Goal: Transaction & Acquisition: Purchase product/service

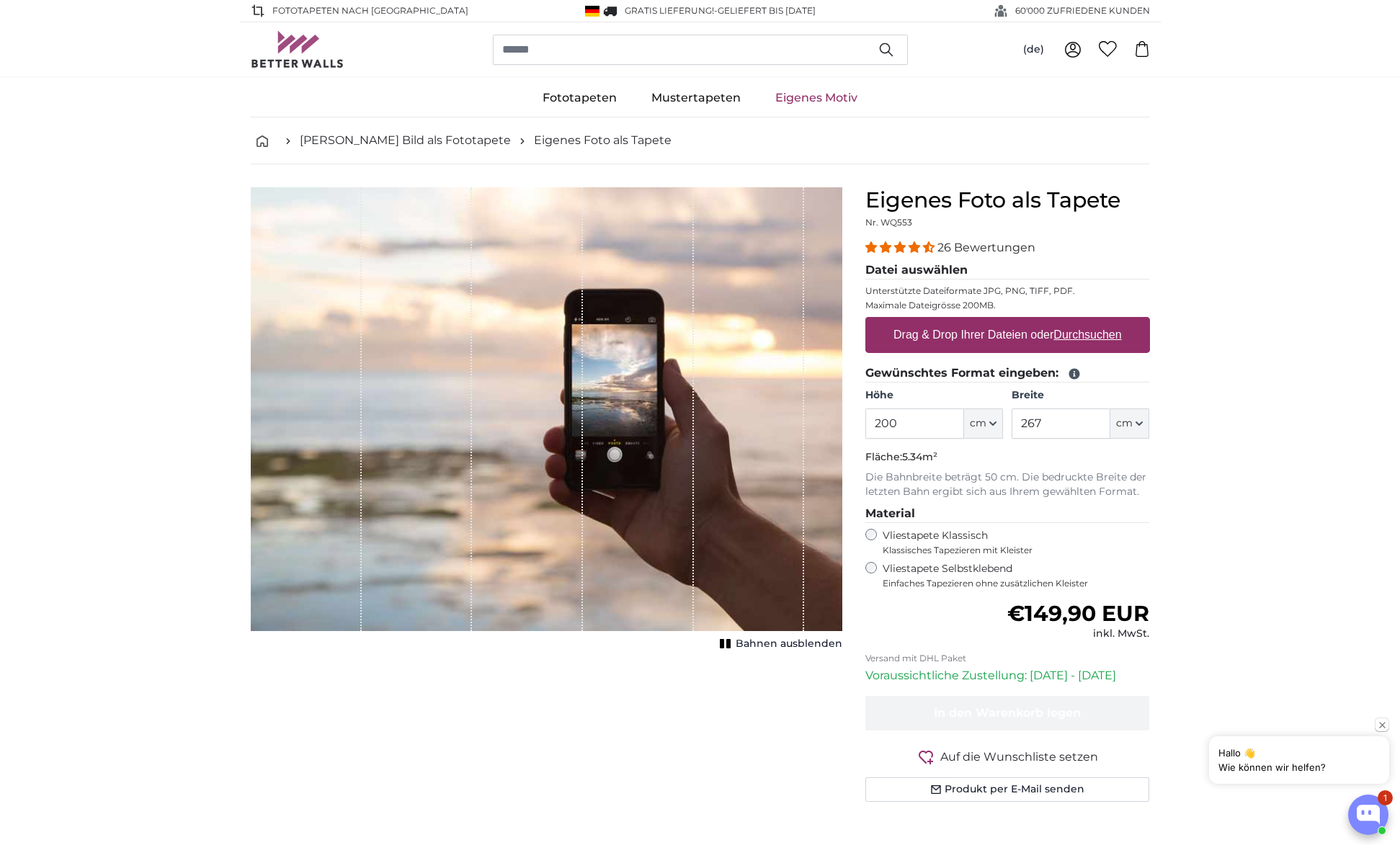
click at [1082, 337] on u "Durchsuchen" at bounding box center [1088, 334] width 68 height 12
click at [1082, 322] on input "Drag & Drop Ihrer Dateien oder Durchsuchen" at bounding box center [1007, 319] width 284 height 5
type input "**********"
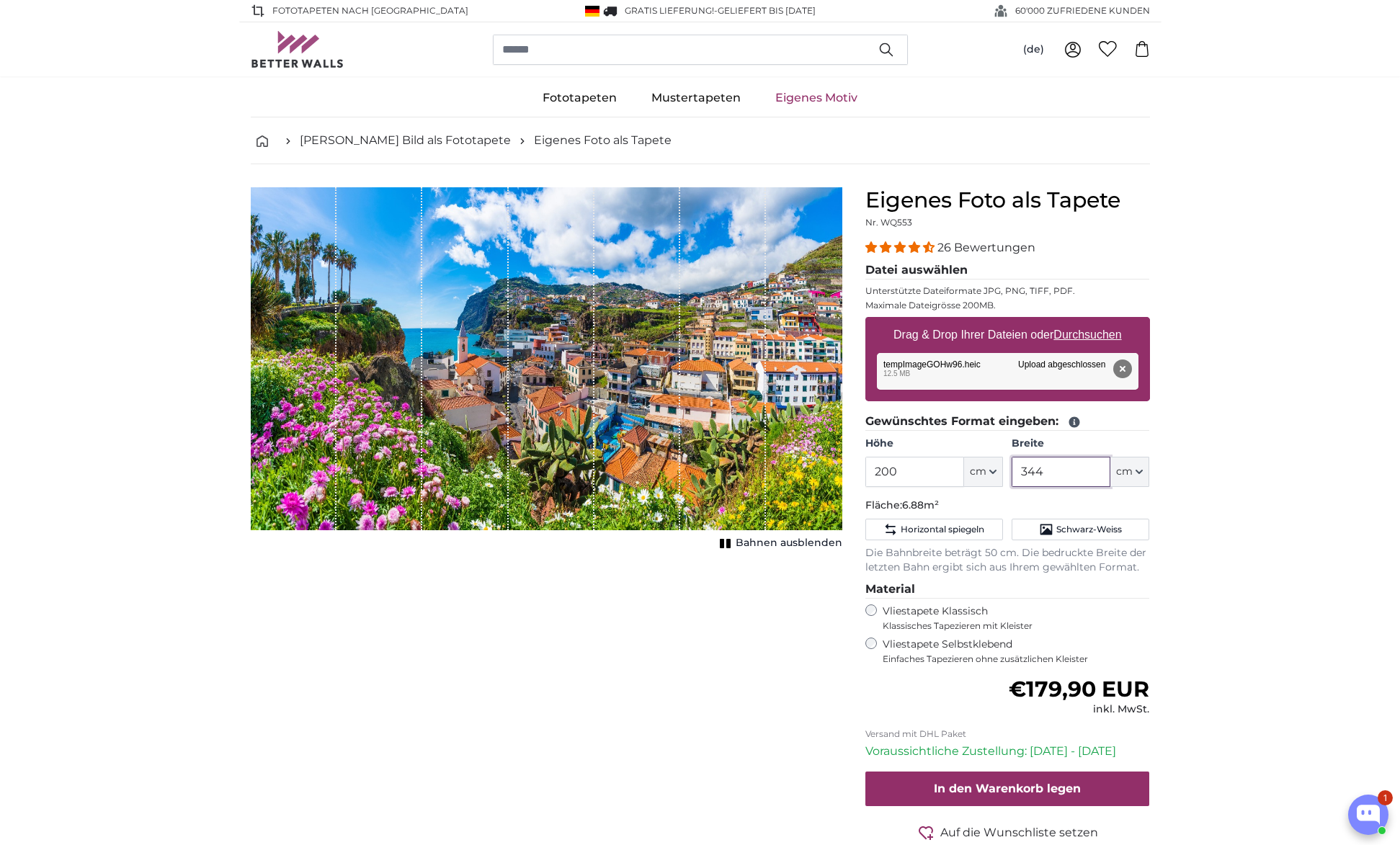
drag, startPoint x: 1075, startPoint y: 475, endPoint x: 1019, endPoint y: 473, distance: 56.0
click at [1019, 473] on input "344" at bounding box center [1060, 472] width 99 height 30
type input "150"
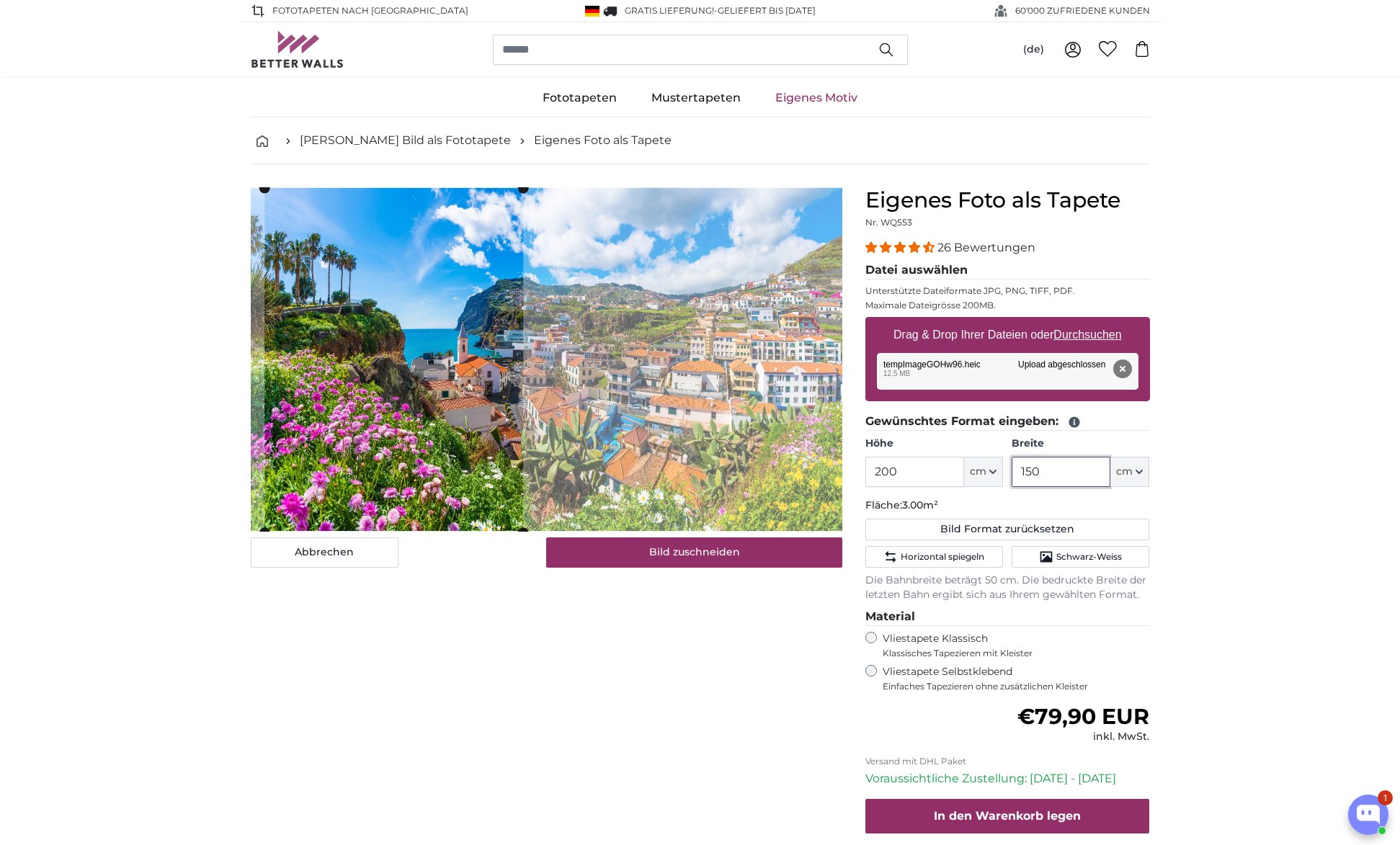
click at [457, 416] on cropper-handle at bounding box center [394, 360] width 259 height 344
click at [0, 0] on slot at bounding box center [0, 0] width 0 height 0
click at [266, 527] on cropper-handle at bounding box center [264, 360] width 11 height 344
click at [0, 0] on slot at bounding box center [0, 0] width 0 height 0
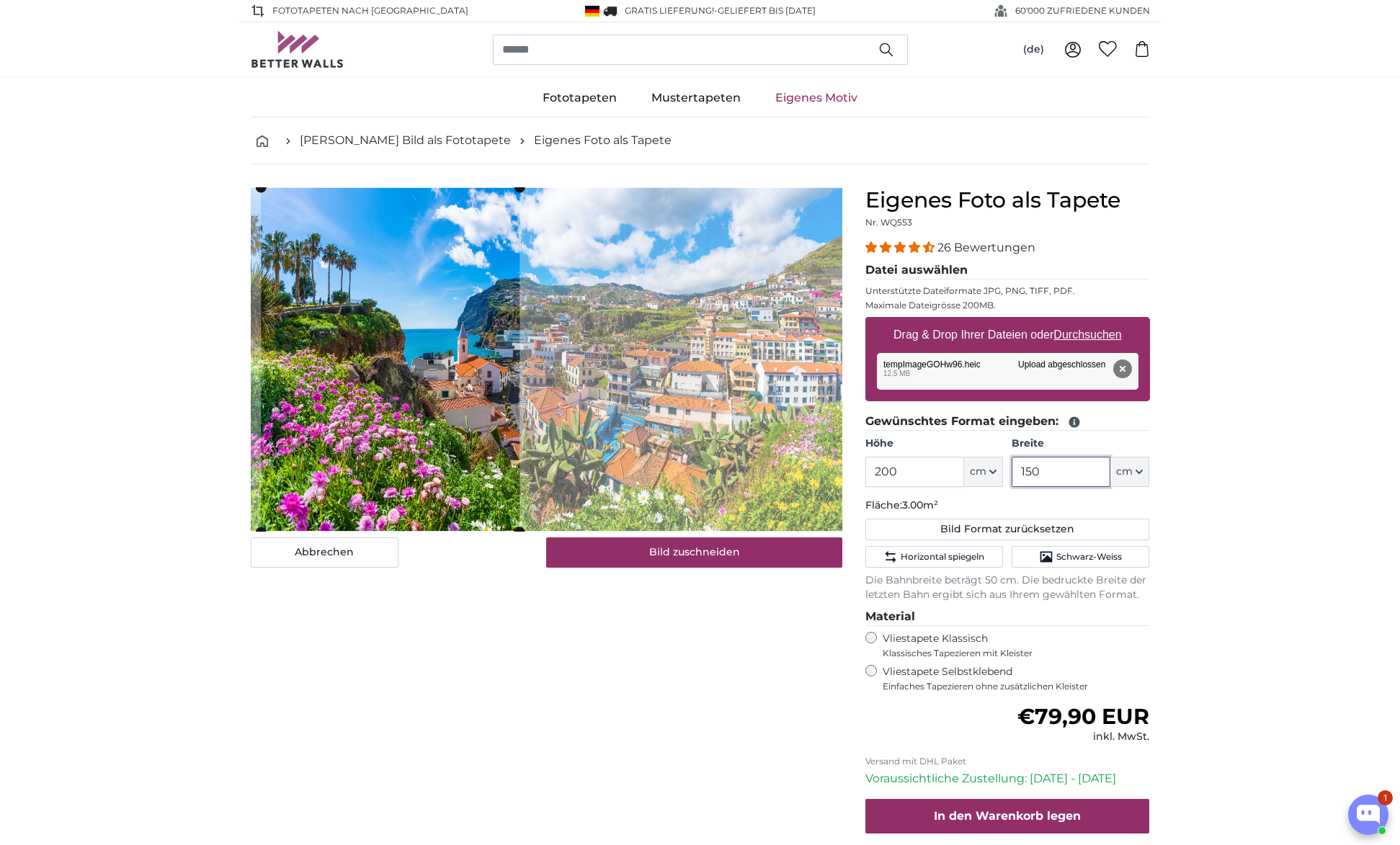
click at [391, 303] on cropper-handle at bounding box center [390, 359] width 259 height 344
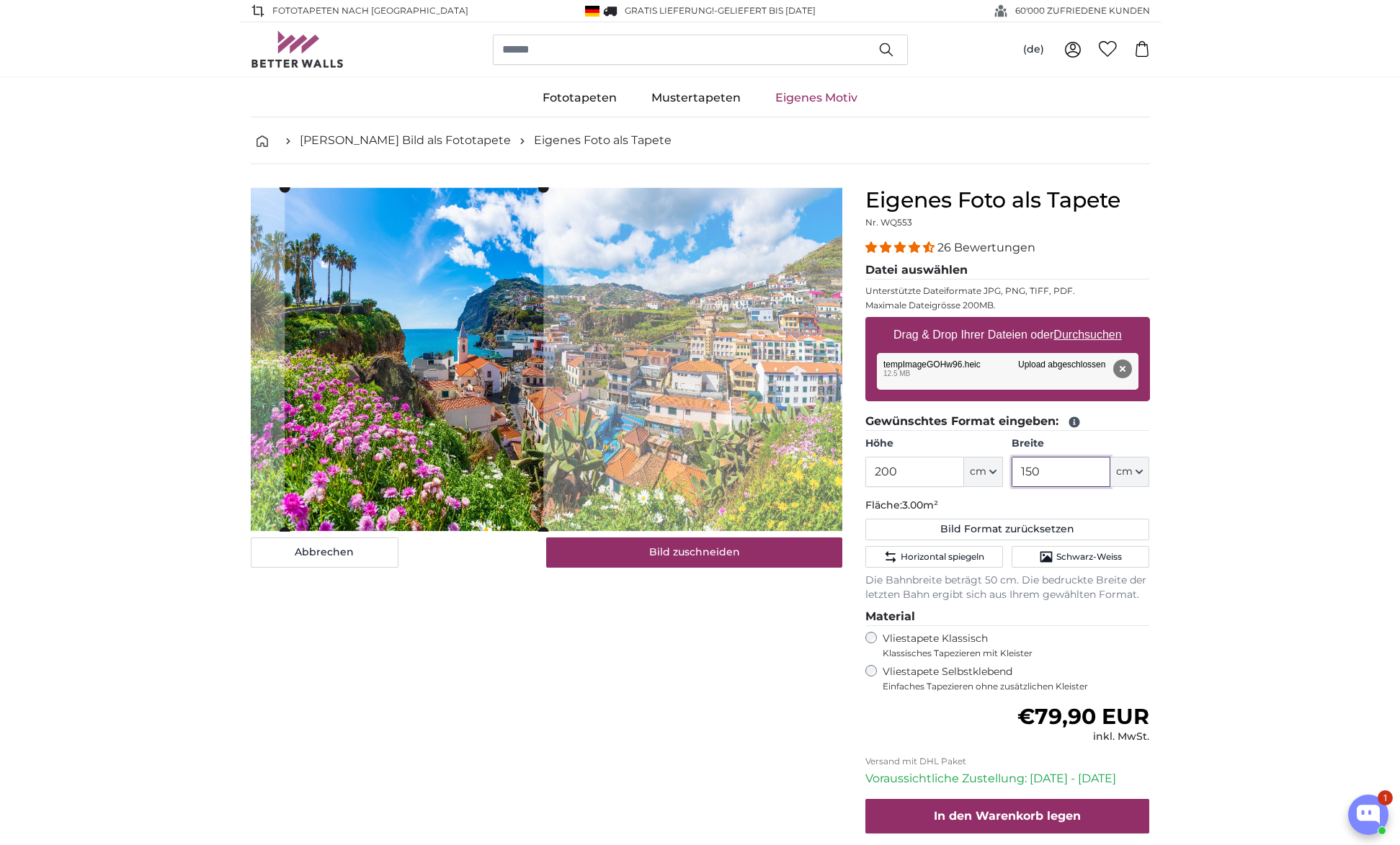
click at [415, 303] on cropper-handle at bounding box center [414, 359] width 259 height 344
type input "150"
drag, startPoint x: 909, startPoint y: 473, endPoint x: 873, endPoint y: 471, distance: 36.1
click at [873, 471] on input "200" at bounding box center [914, 472] width 99 height 30
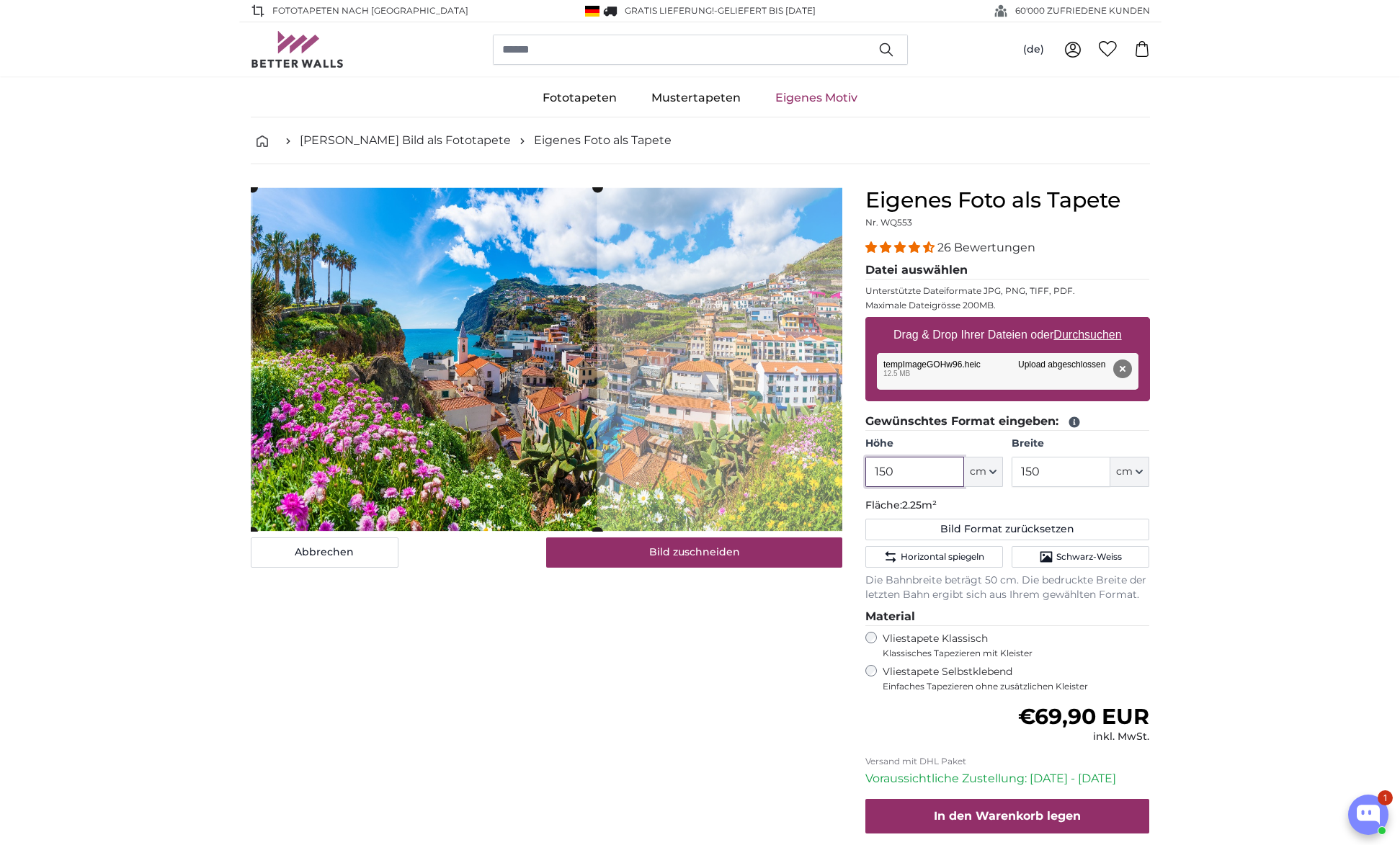
click at [518, 424] on cropper-handle at bounding box center [424, 359] width 344 height 344
type input "1"
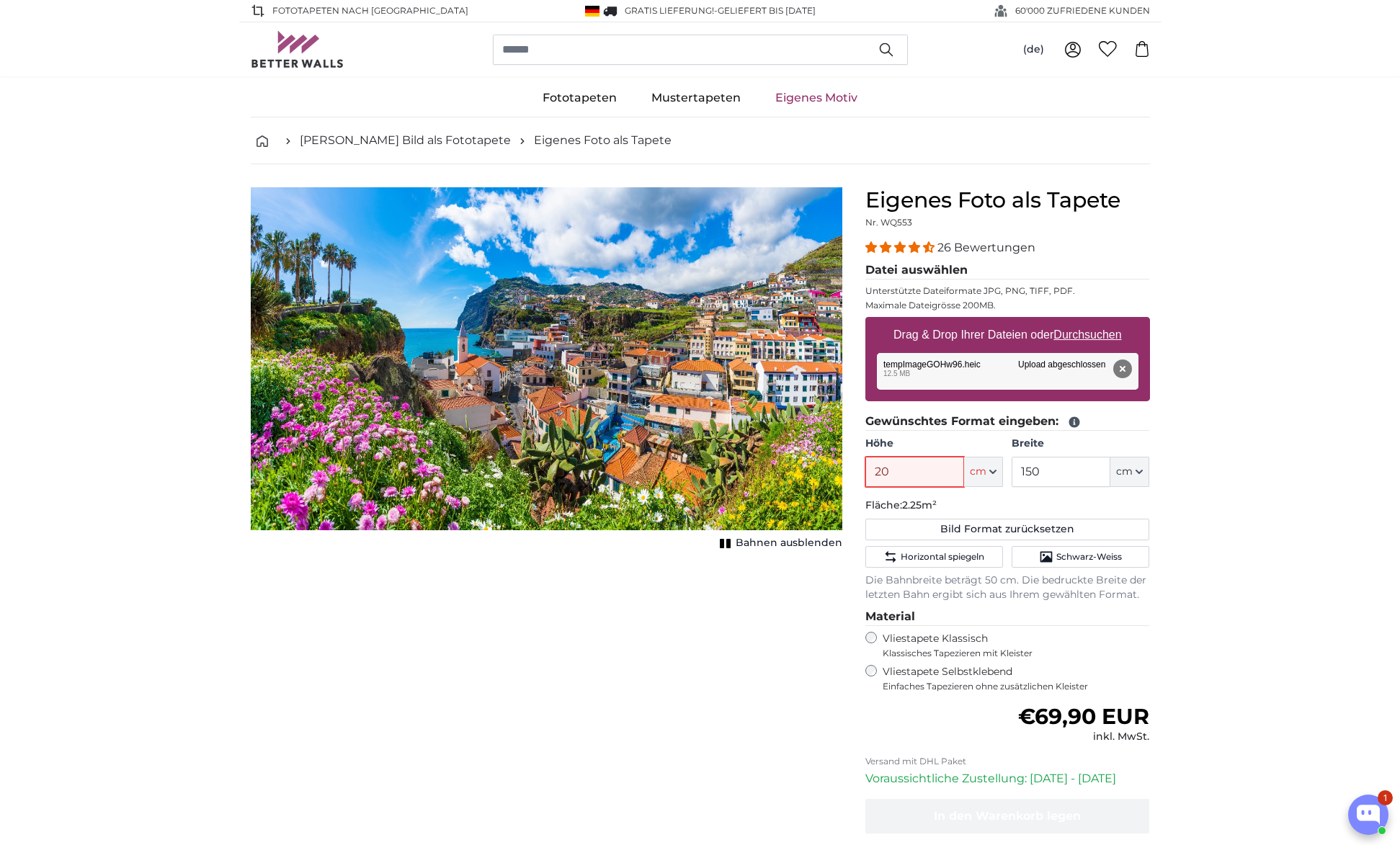
type input "200"
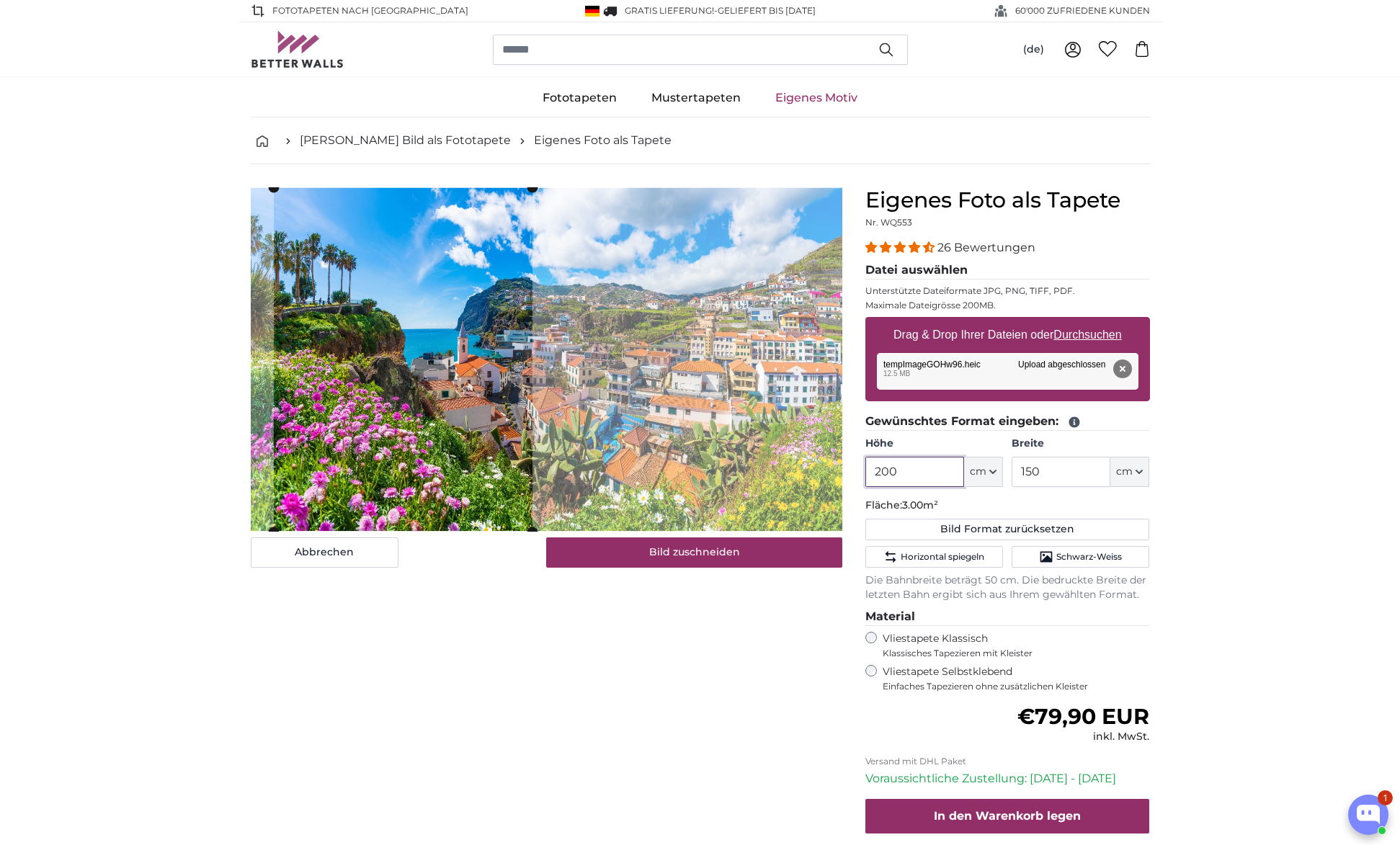
click at [411, 409] on cropper-handle at bounding box center [403, 359] width 259 height 344
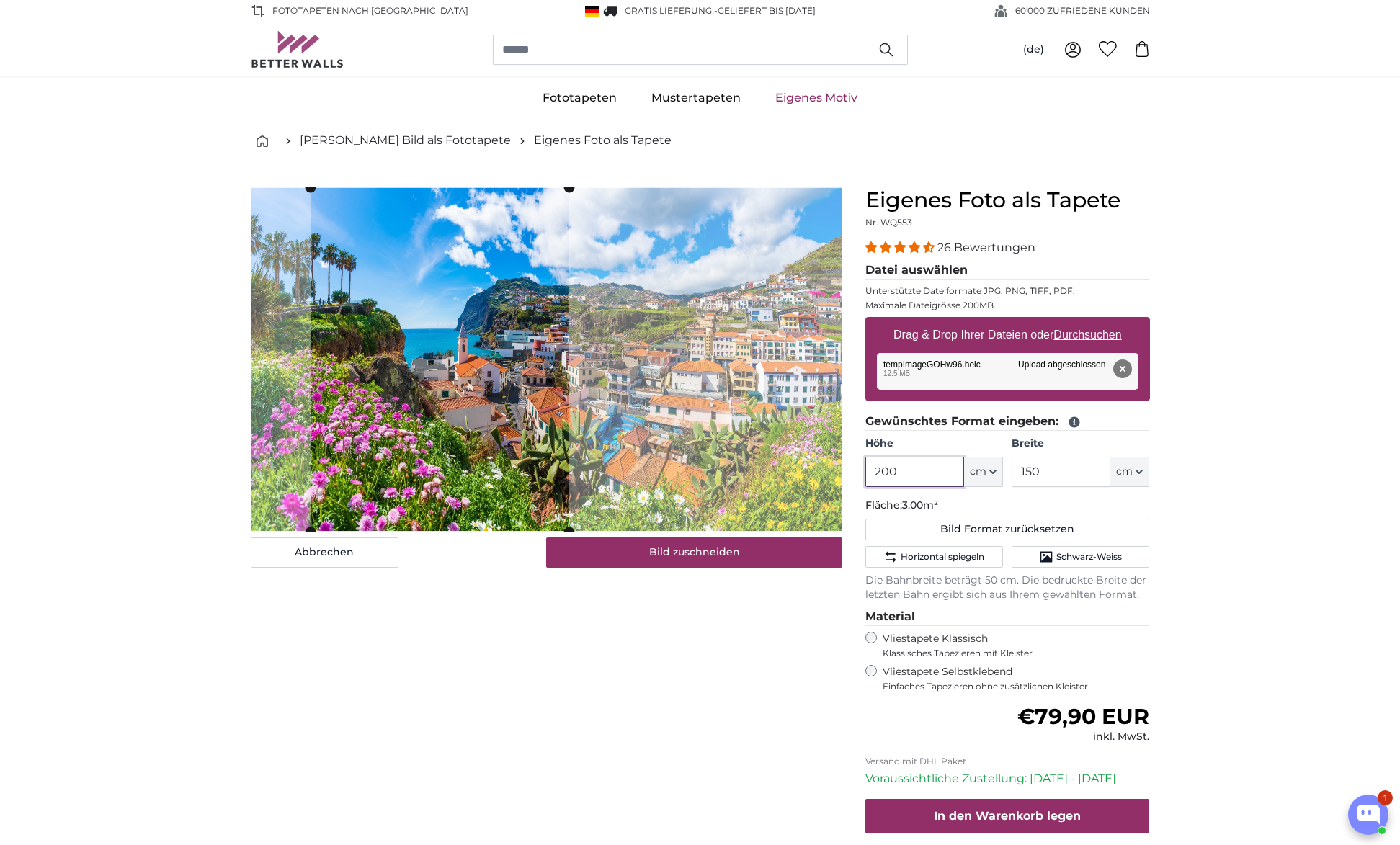
click at [489, 414] on cropper-handle at bounding box center [440, 359] width 259 height 344
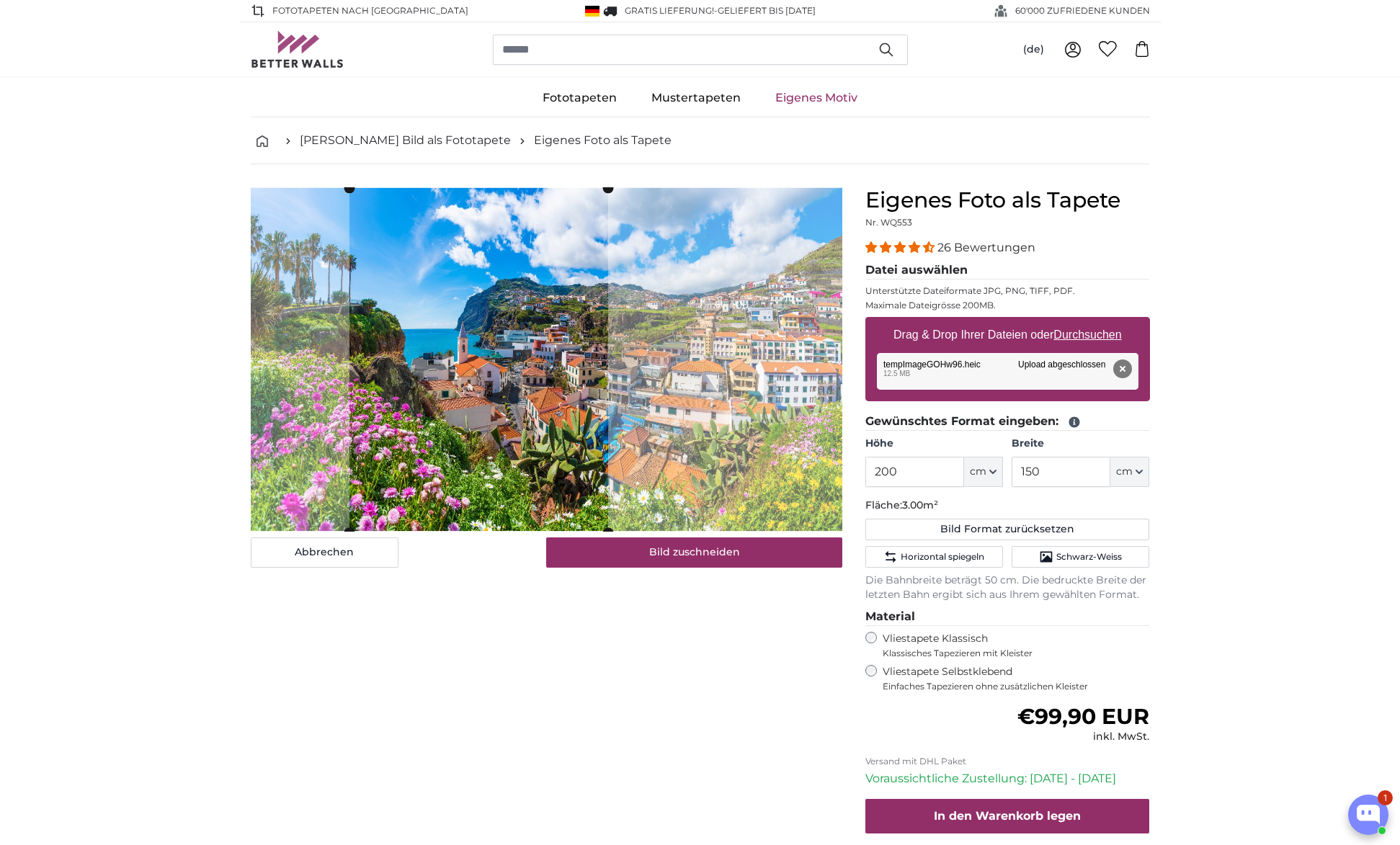
click at [545, 382] on cropper-handle at bounding box center [479, 360] width 259 height 344
